Goal: Find contact information: Find contact information

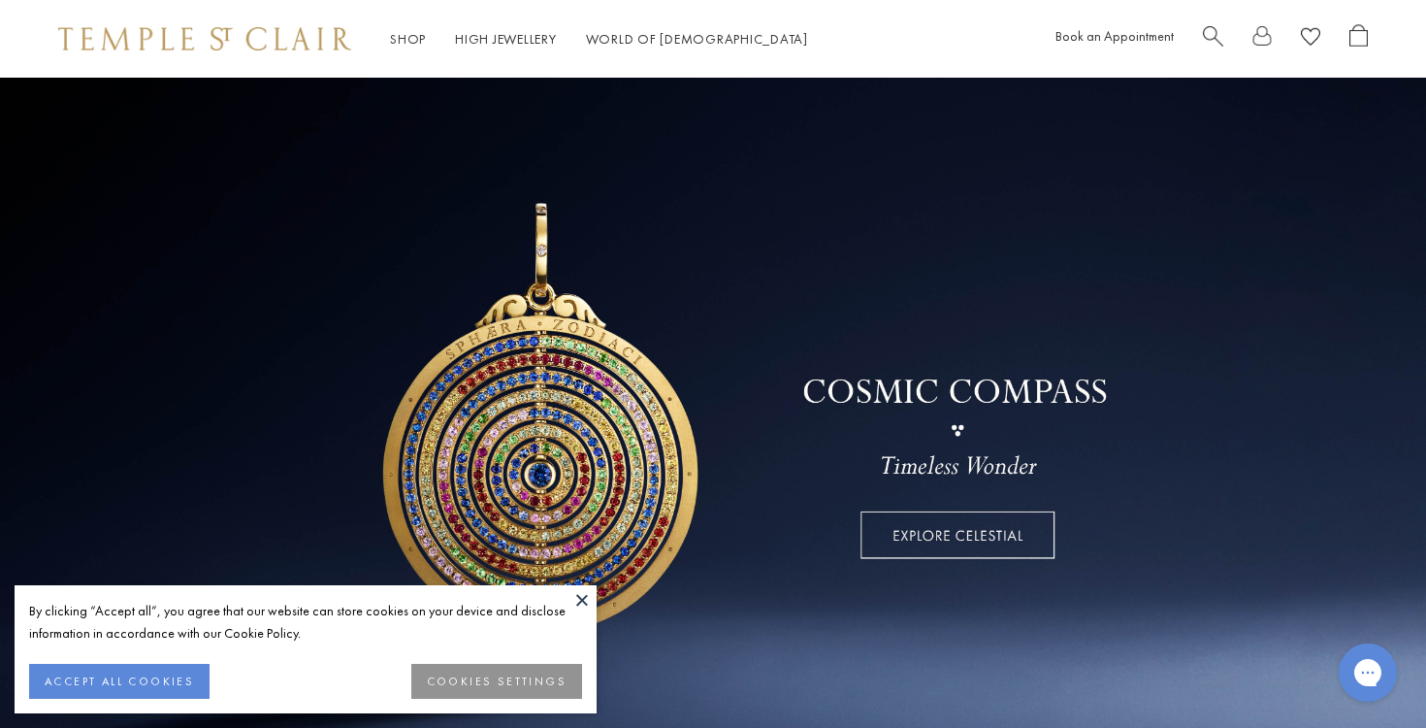
click at [585, 597] on button at bounding box center [581, 599] width 29 height 29
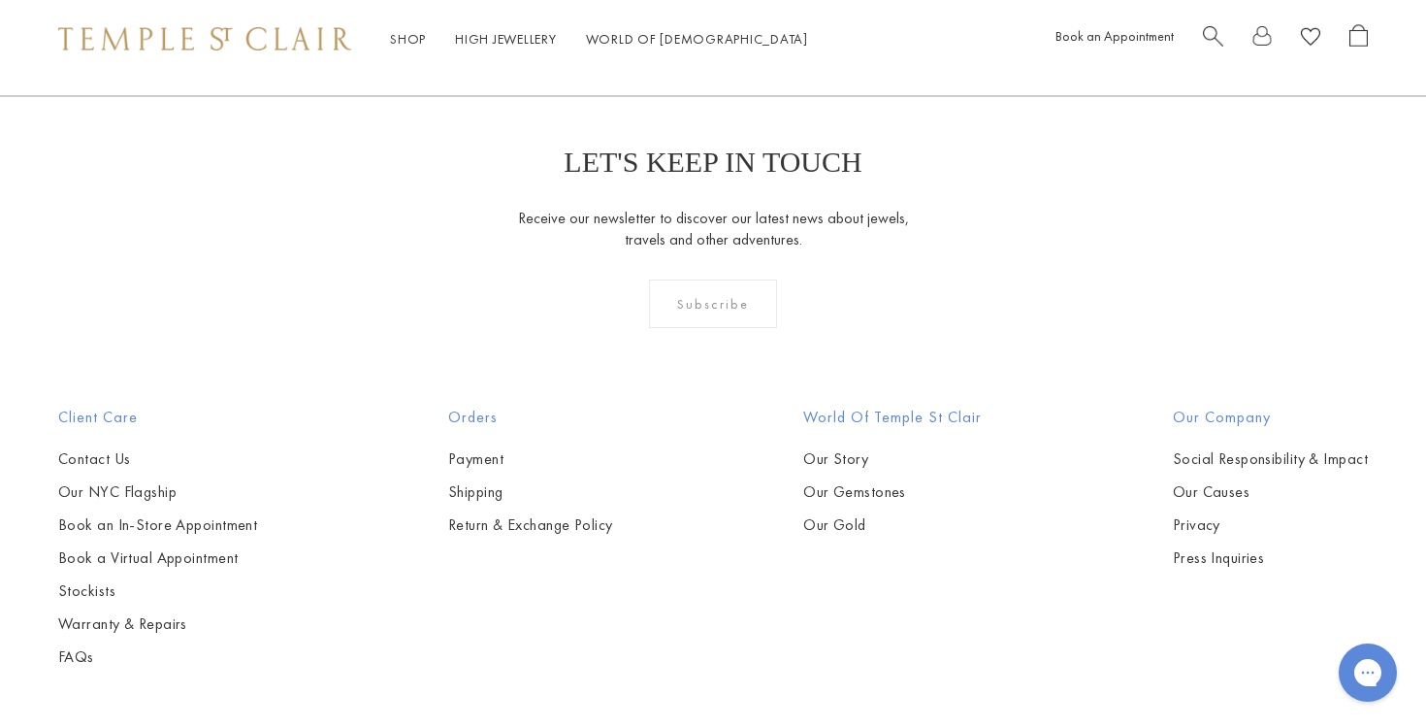
scroll to position [5303, 0]
click at [84, 455] on link "Contact Us" at bounding box center [157, 456] width 199 height 21
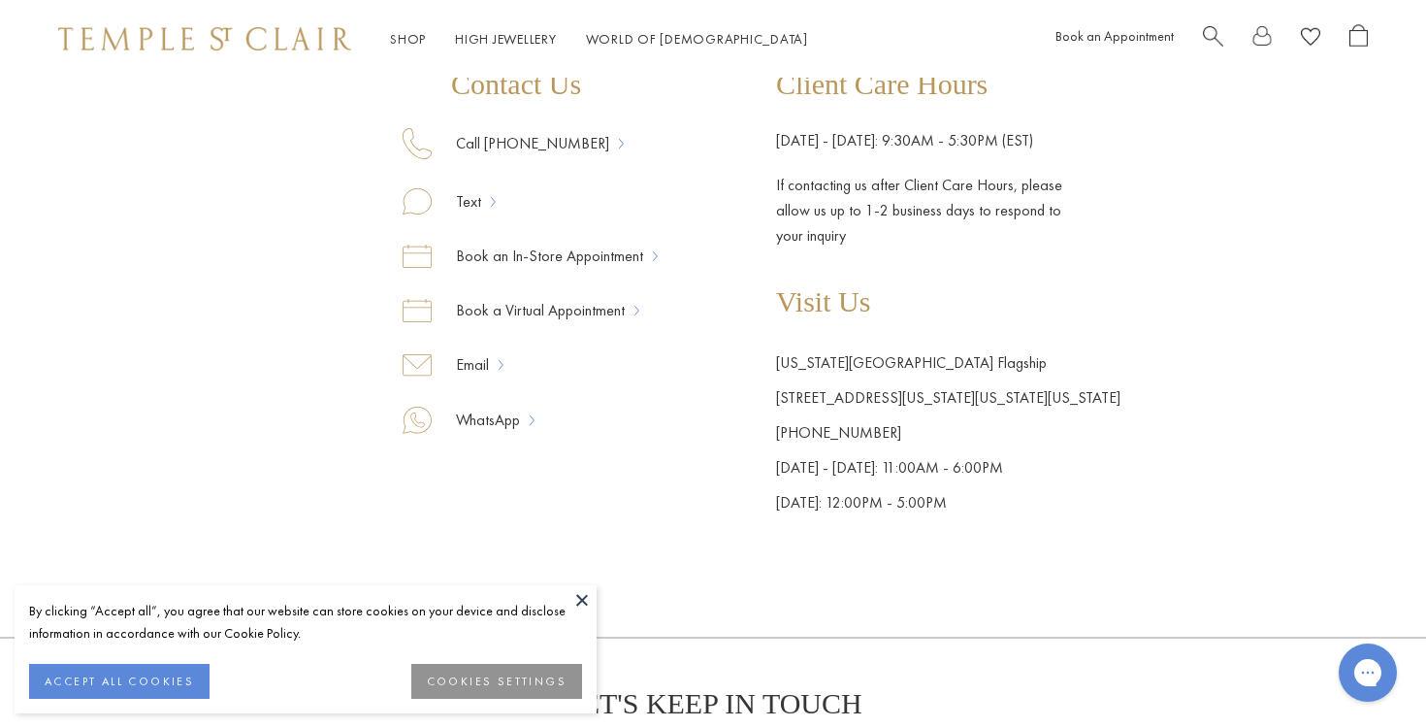
scroll to position [329, 0]
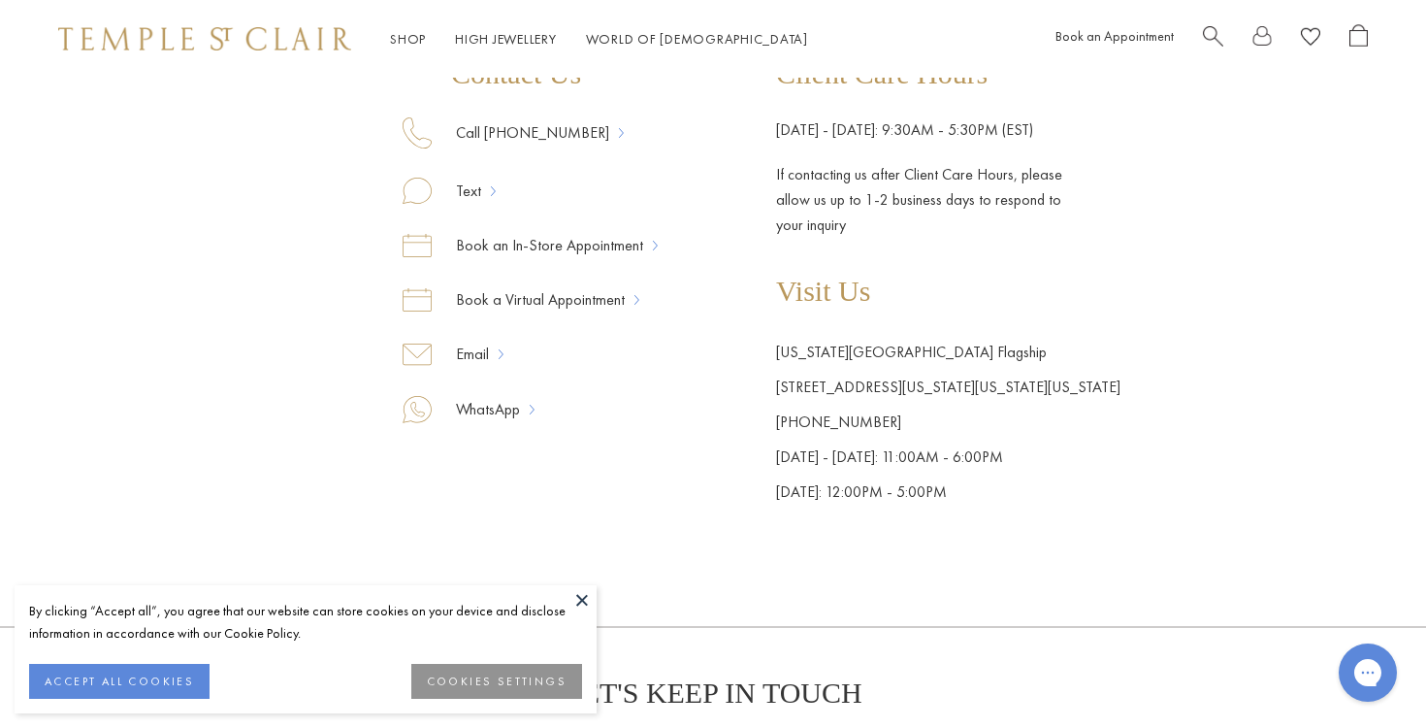
click at [582, 600] on button at bounding box center [581, 599] width 29 height 29
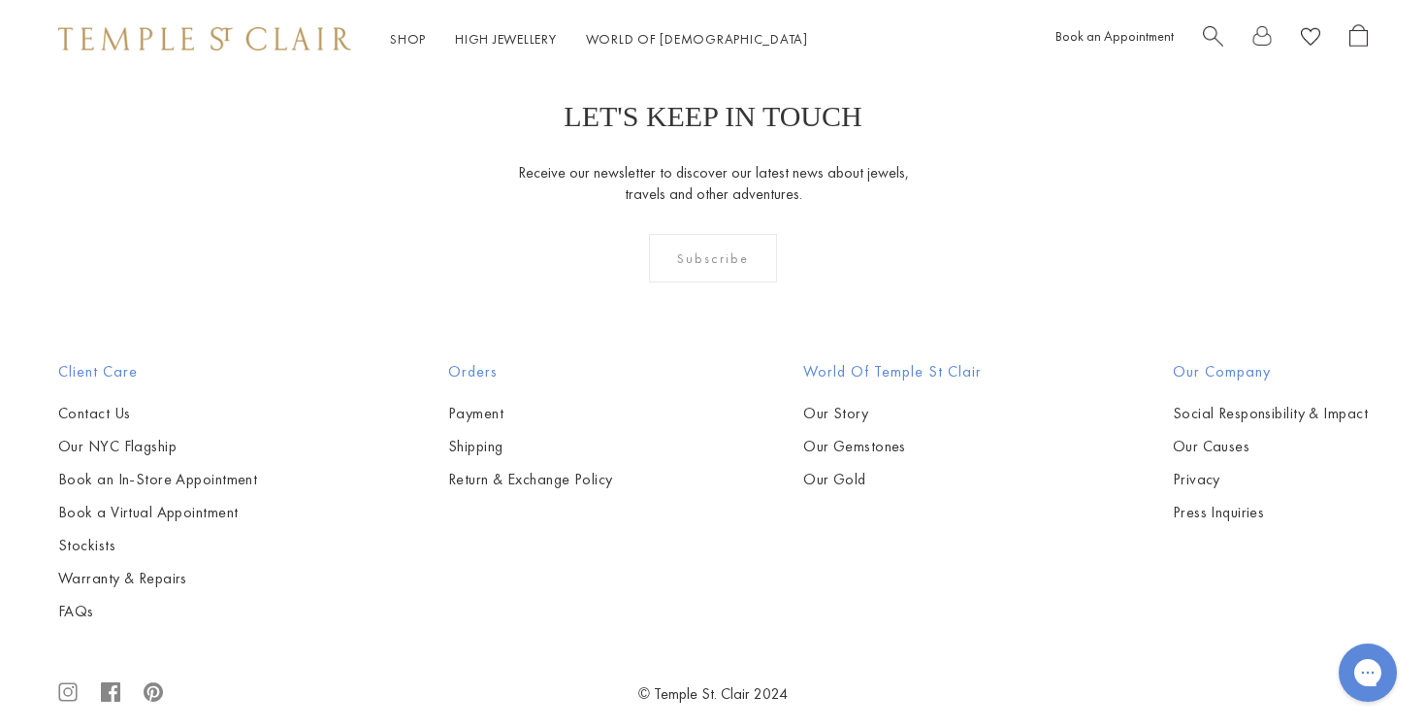
scroll to position [908, 0]
